Goal: Entertainment & Leisure: Consume media (video, audio)

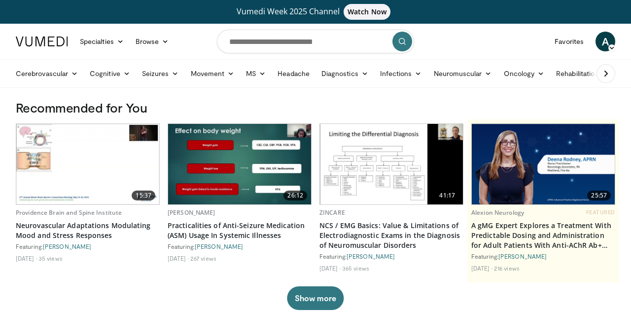
click at [187, 42] on nav "Specialties Adult & Family Medicine Allergy, Asthma, Immunology Anesthesiology …" at bounding box center [315, 41] width 611 height 35
click at [368, 12] on span "Watch Now" at bounding box center [367, 12] width 47 height 16
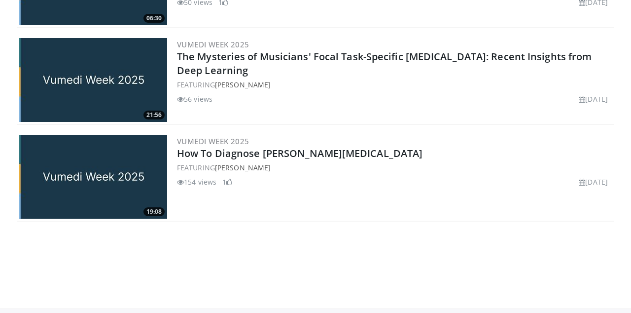
scroll to position [1106, 0]
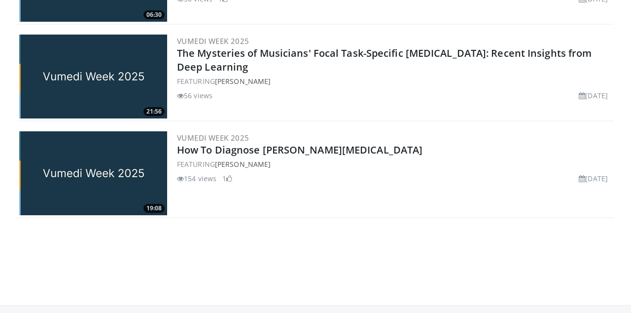
click at [129, 165] on img at bounding box center [93, 173] width 148 height 84
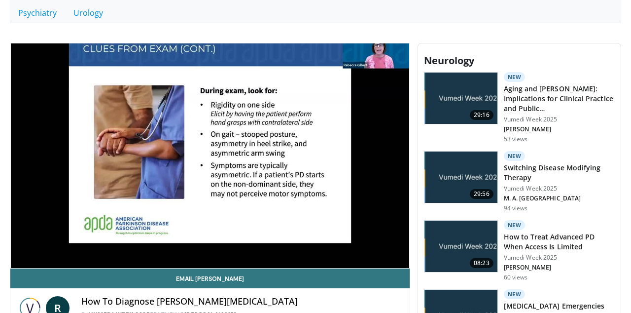
scroll to position [297, 0]
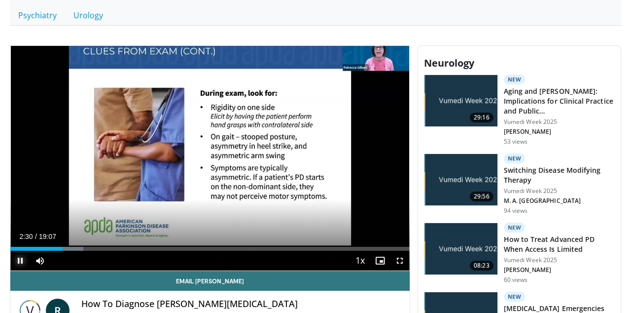
click at [21, 256] on span "Video Player" at bounding box center [20, 260] width 20 height 20
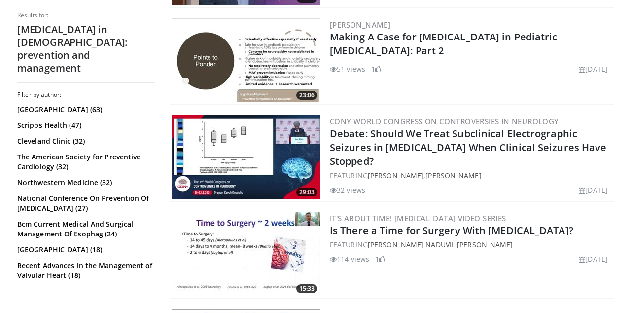
scroll to position [994, 0]
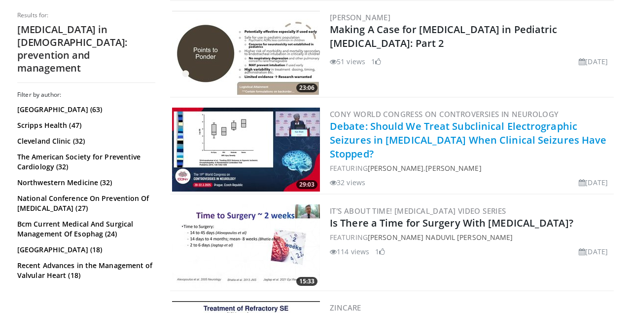
click at [414, 131] on link "Debate: Should We Treat Subclinical Electrographic Seizures in Status Epileptic…" at bounding box center [468, 139] width 277 height 41
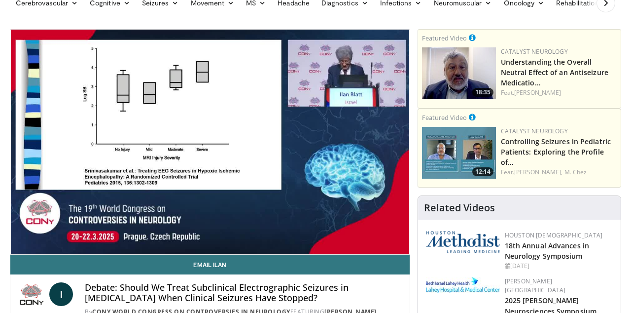
scroll to position [68, 0]
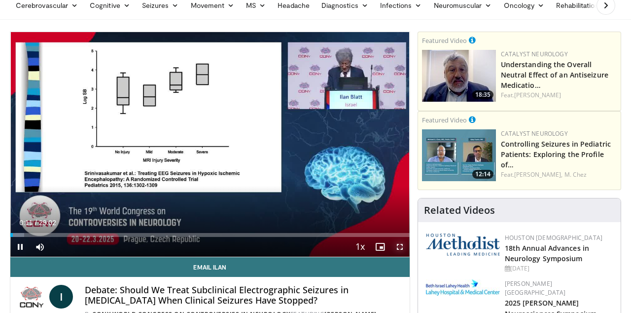
click at [402, 246] on span "Video Player" at bounding box center [400, 247] width 20 height 20
click at [22, 248] on span "Video Player" at bounding box center [20, 247] width 20 height 20
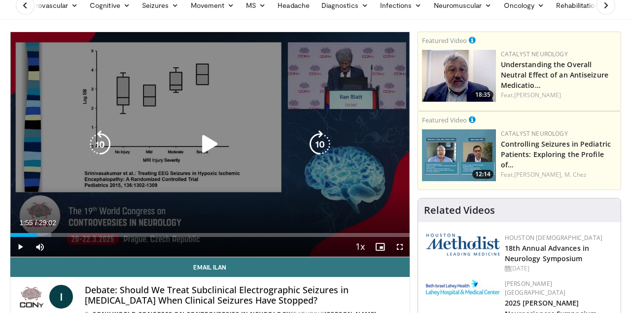
click at [211, 143] on icon "Video Player" at bounding box center [210, 144] width 28 height 28
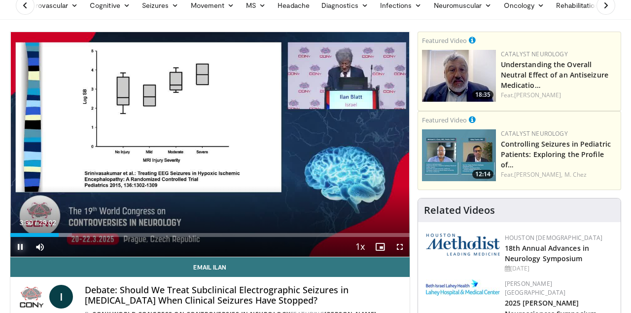
click at [20, 246] on span "Video Player" at bounding box center [20, 247] width 20 height 20
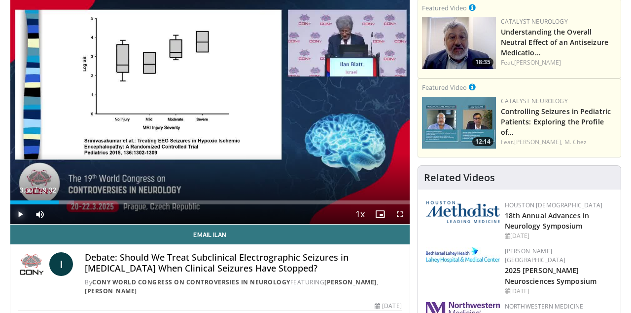
scroll to position [99, 0]
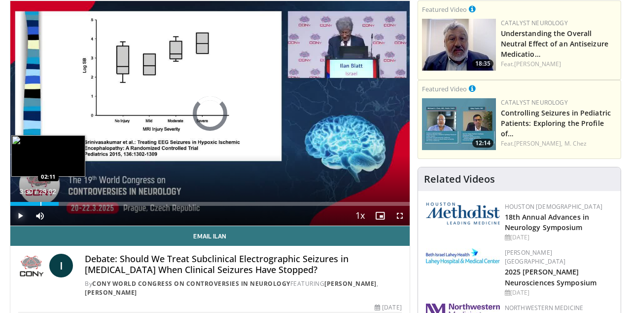
click at [40, 202] on div "Progress Bar" at bounding box center [40, 204] width 1 height 4
click at [32, 203] on div "Progress Bar" at bounding box center [32, 204] width 1 height 4
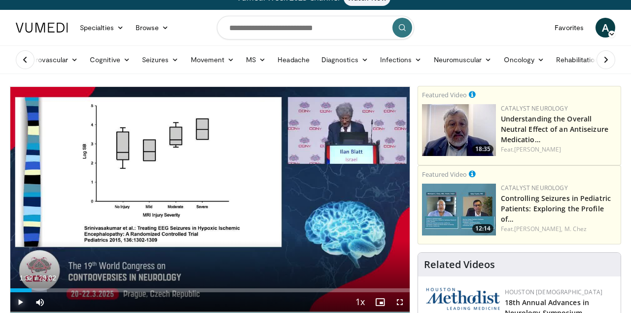
scroll to position [15, 0]
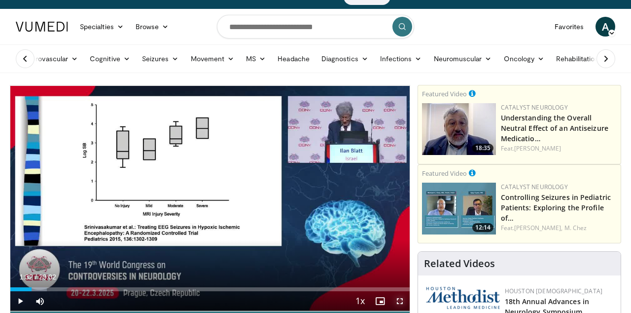
click at [402, 302] on span "Video Player" at bounding box center [400, 301] width 20 height 20
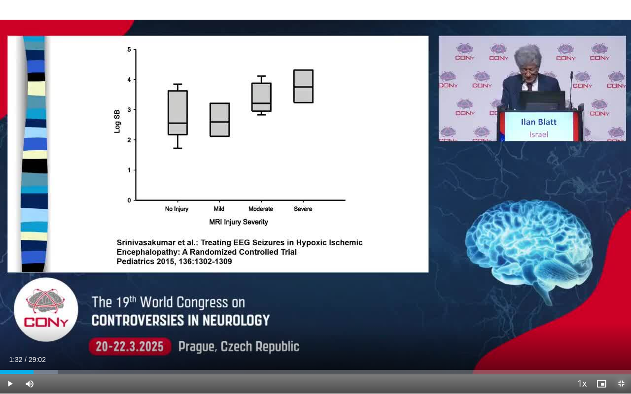
click at [622, 312] on span "Video Player" at bounding box center [621, 384] width 20 height 20
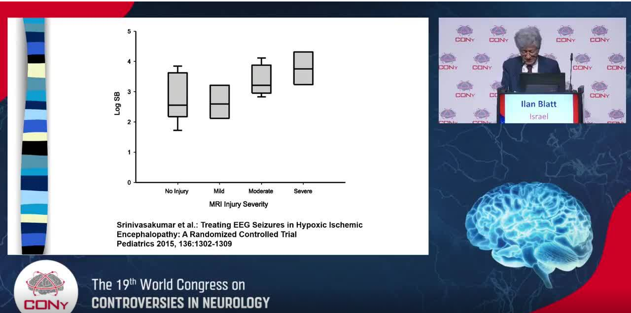
scroll to position [98, 0]
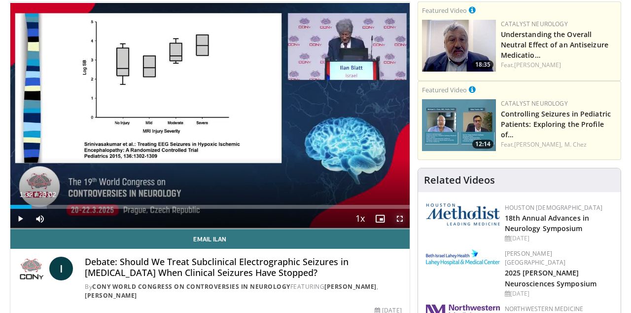
click at [401, 218] on span "Video Player" at bounding box center [400, 219] width 20 height 20
